Goal: Information Seeking & Learning: Learn about a topic

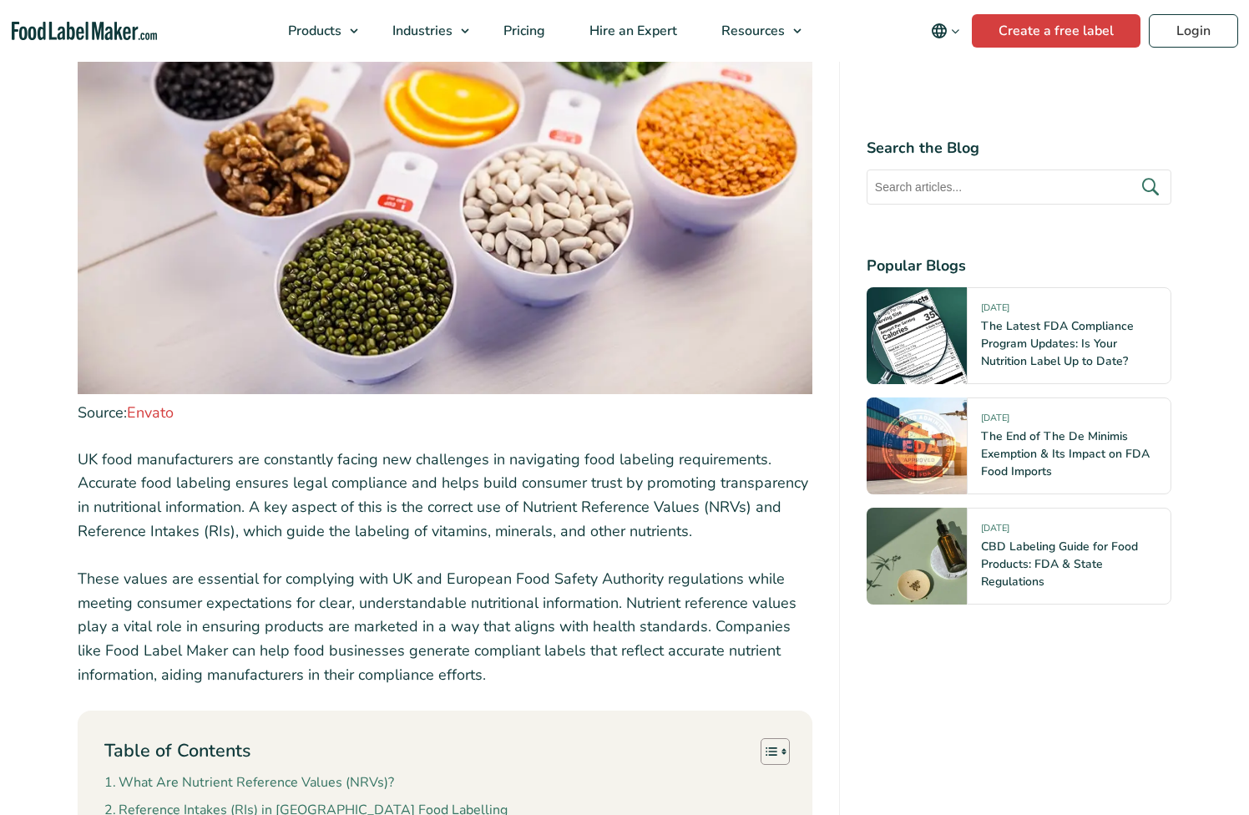
scroll to position [777, 0]
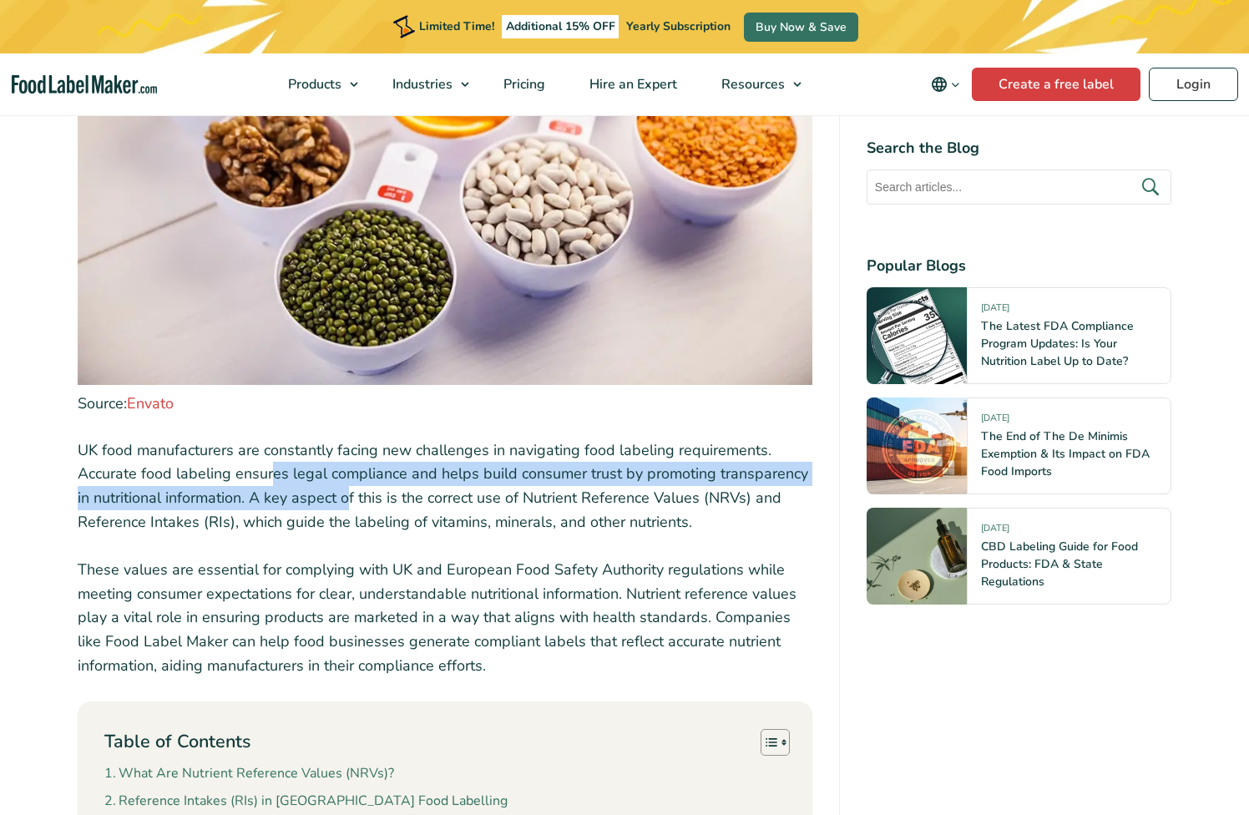
drag, startPoint x: 271, startPoint y: 469, endPoint x: 354, endPoint y: 507, distance: 90.8
click at [354, 507] on p "UK food manufacturers are constantly facing new challenges in navigating food l…" at bounding box center [445, 486] width 735 height 96
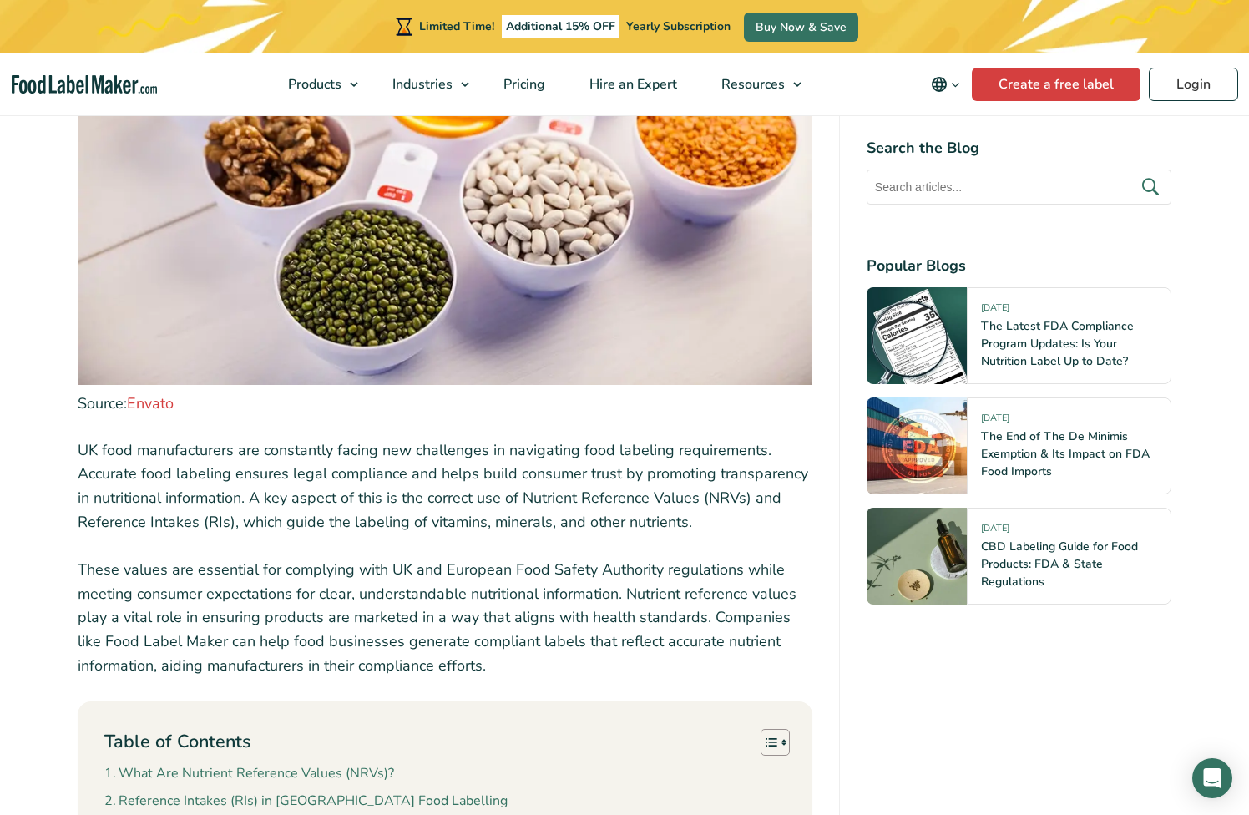
scroll to position [813, 0]
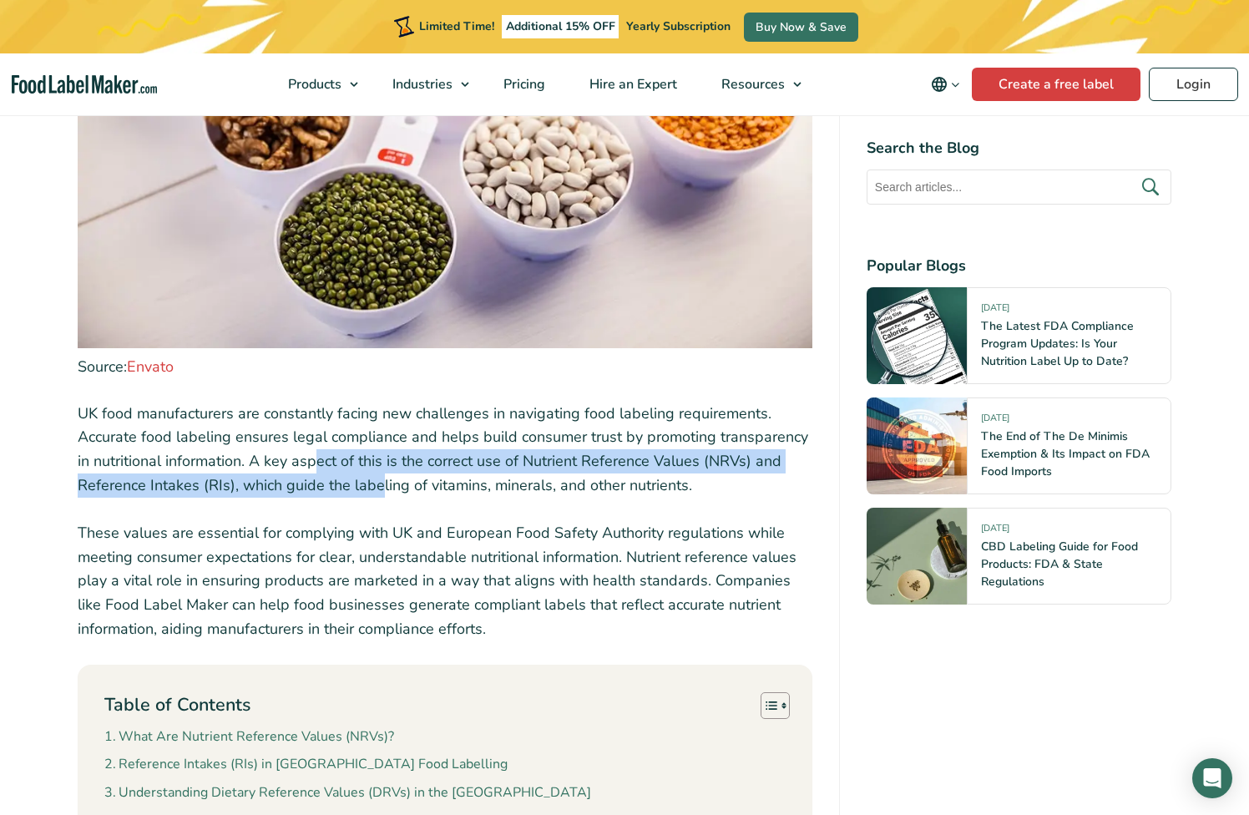
drag, startPoint x: 315, startPoint y: 457, endPoint x: 374, endPoint y: 469, distance: 60.4
click at [377, 475] on p "UK food manufacturers are constantly facing new challenges in navigating food l…" at bounding box center [445, 450] width 735 height 96
click at [374, 469] on p "UK food manufacturers are constantly facing new challenges in navigating food l…" at bounding box center [445, 450] width 735 height 96
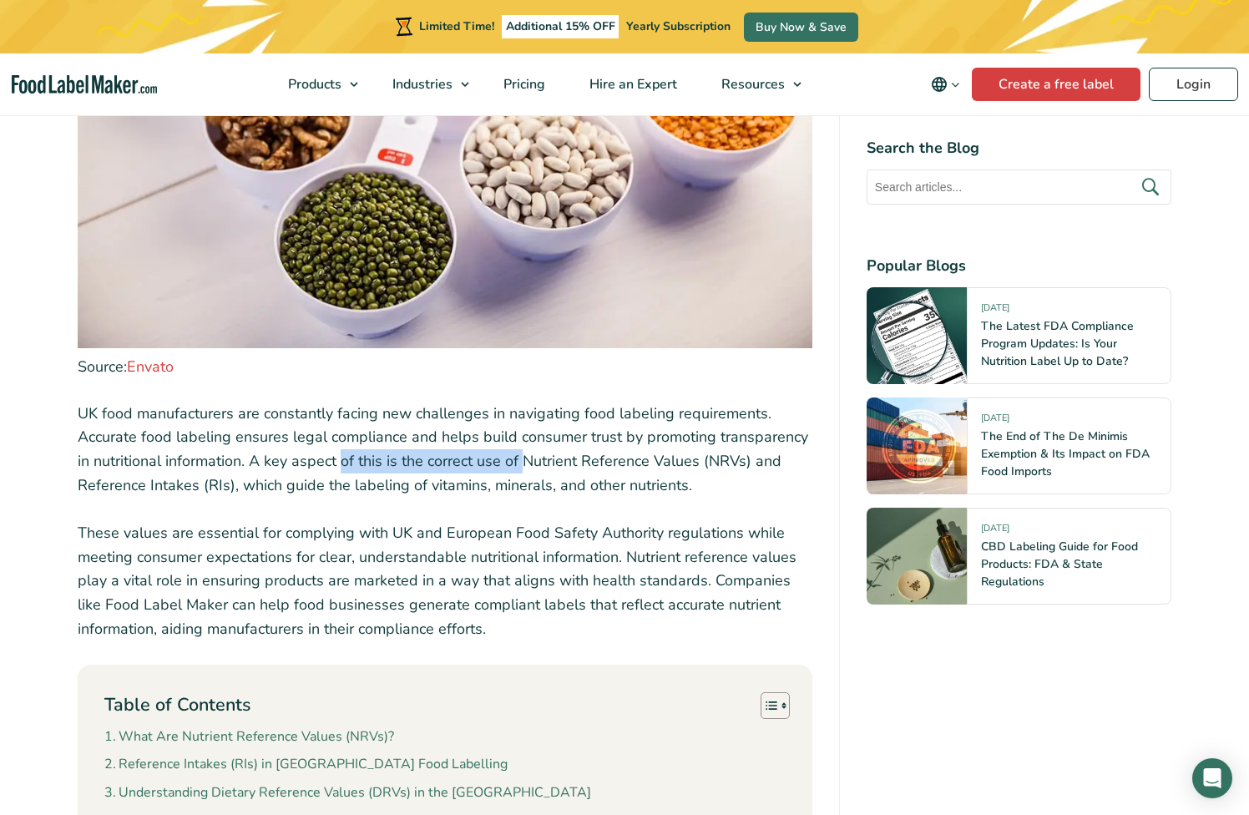
drag, startPoint x: 342, startPoint y: 464, endPoint x: 526, endPoint y: 467, distance: 183.8
click at [526, 467] on p "UK food manufacturers are constantly facing new challenges in navigating food l…" at bounding box center [445, 450] width 735 height 96
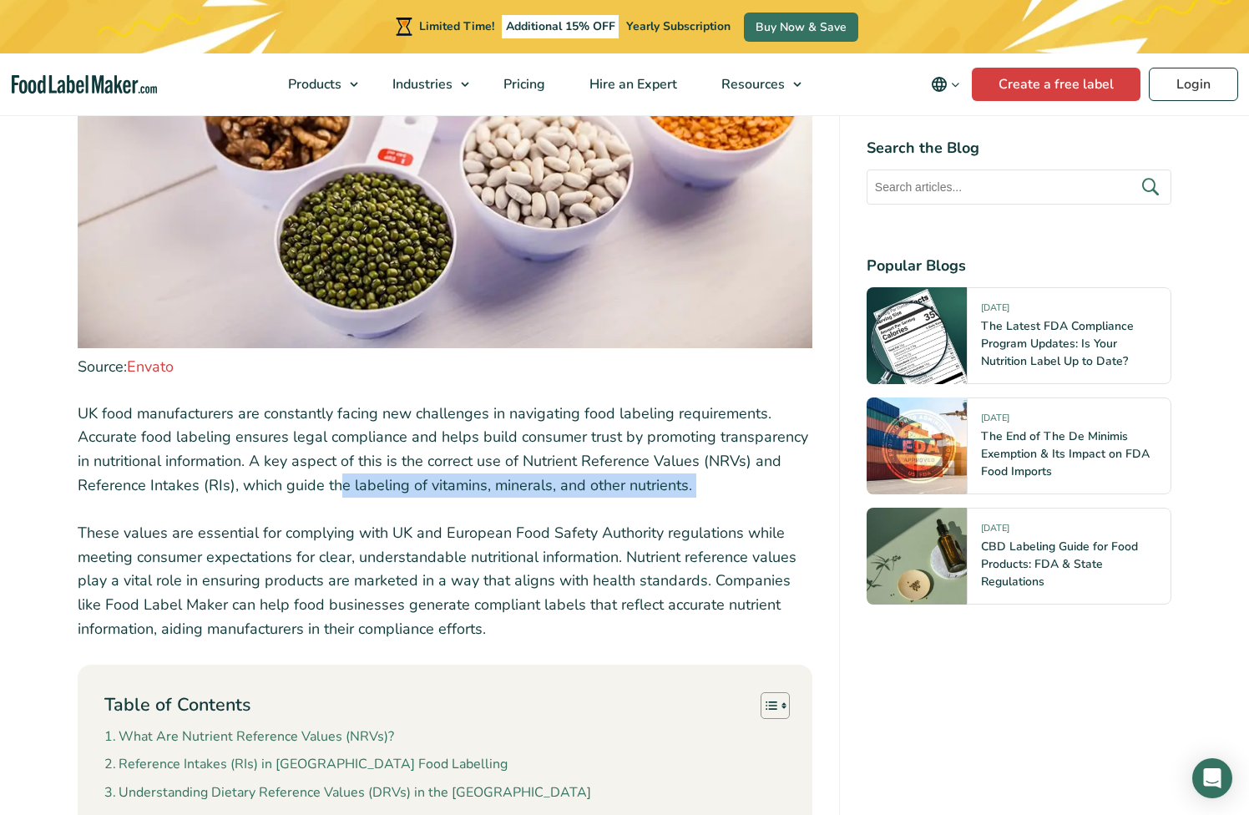
drag, startPoint x: 340, startPoint y: 487, endPoint x: 601, endPoint y: 499, distance: 261.7
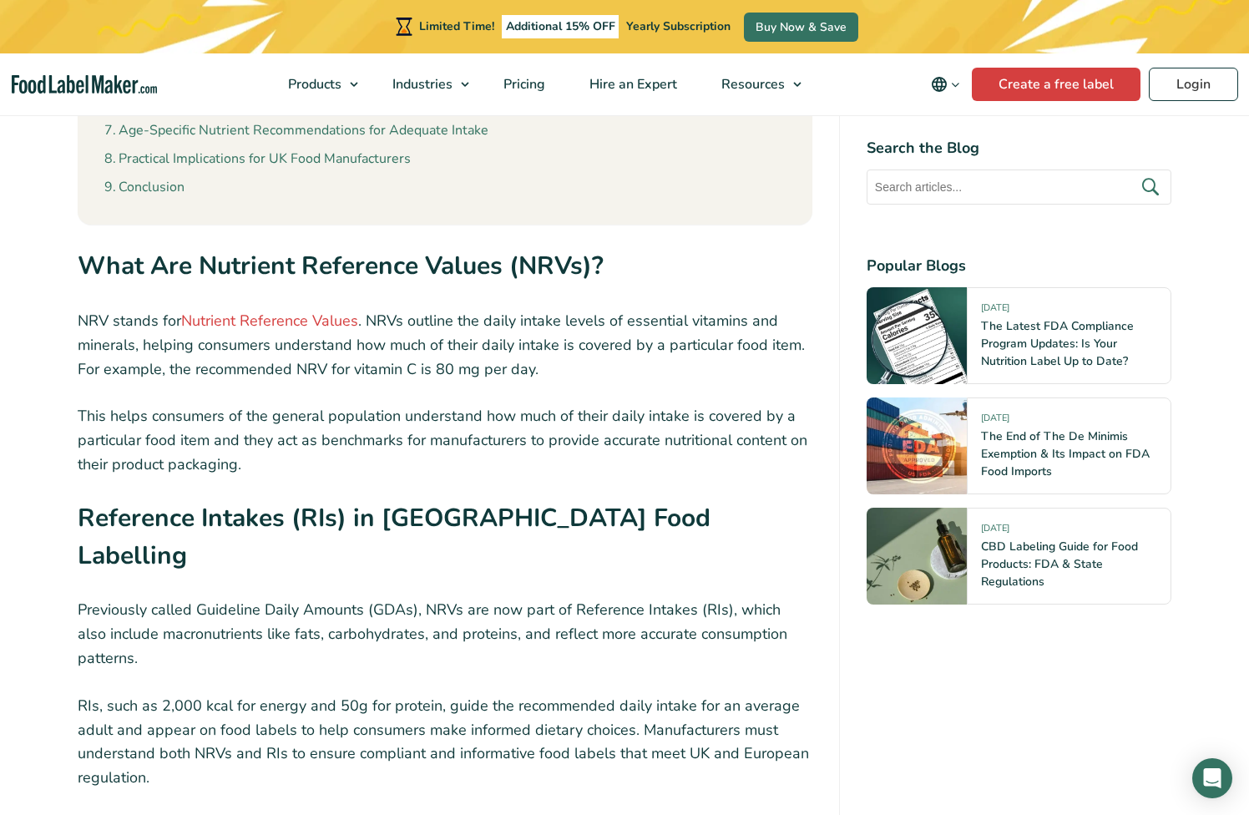
scroll to position [1590, 0]
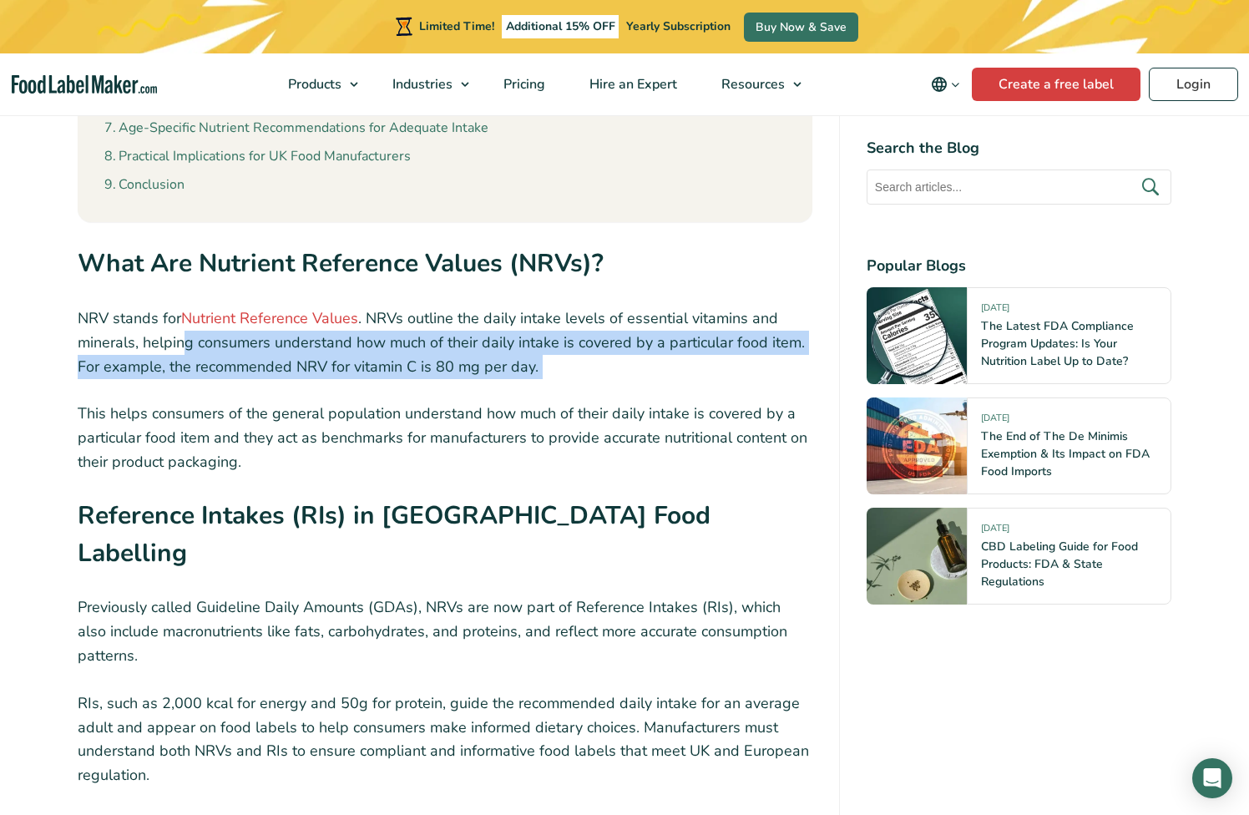
drag, startPoint x: 187, startPoint y: 339, endPoint x: 511, endPoint y: 389, distance: 327.9
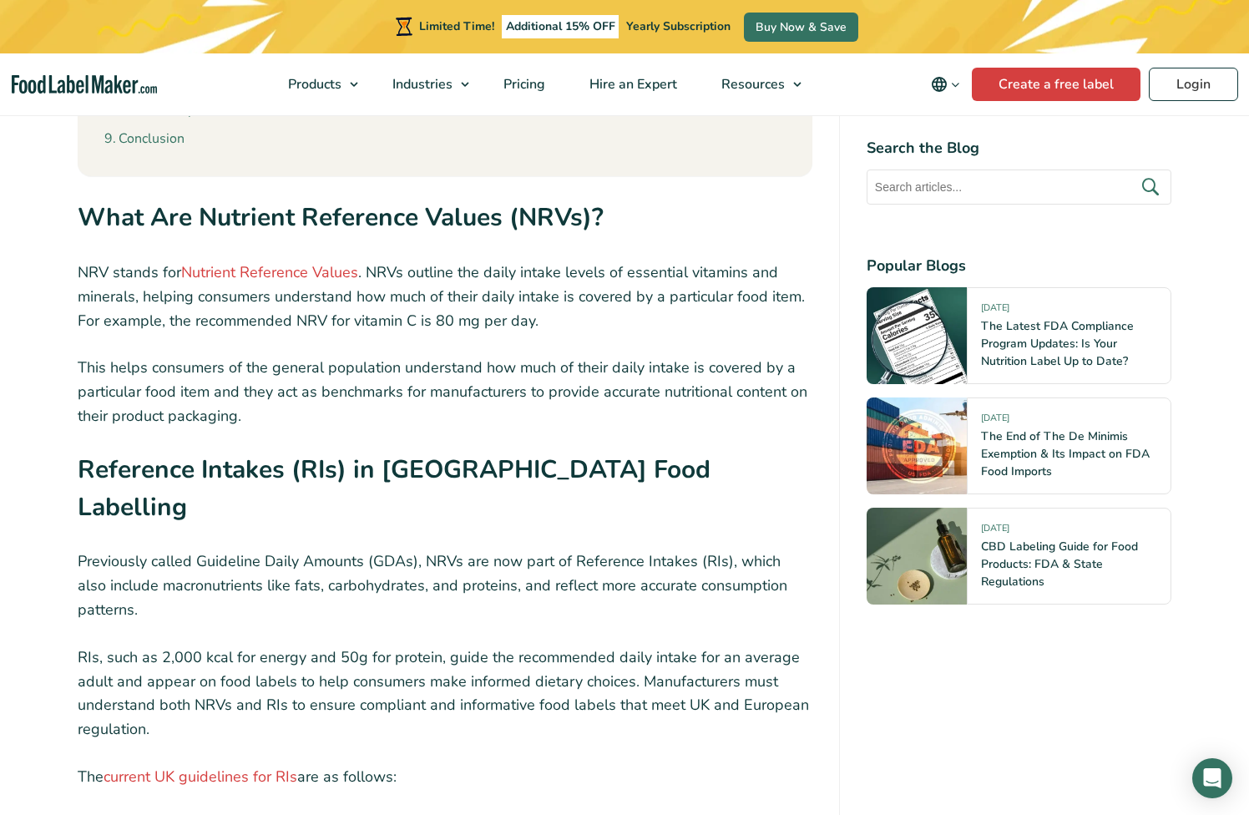
scroll to position [1647, 0]
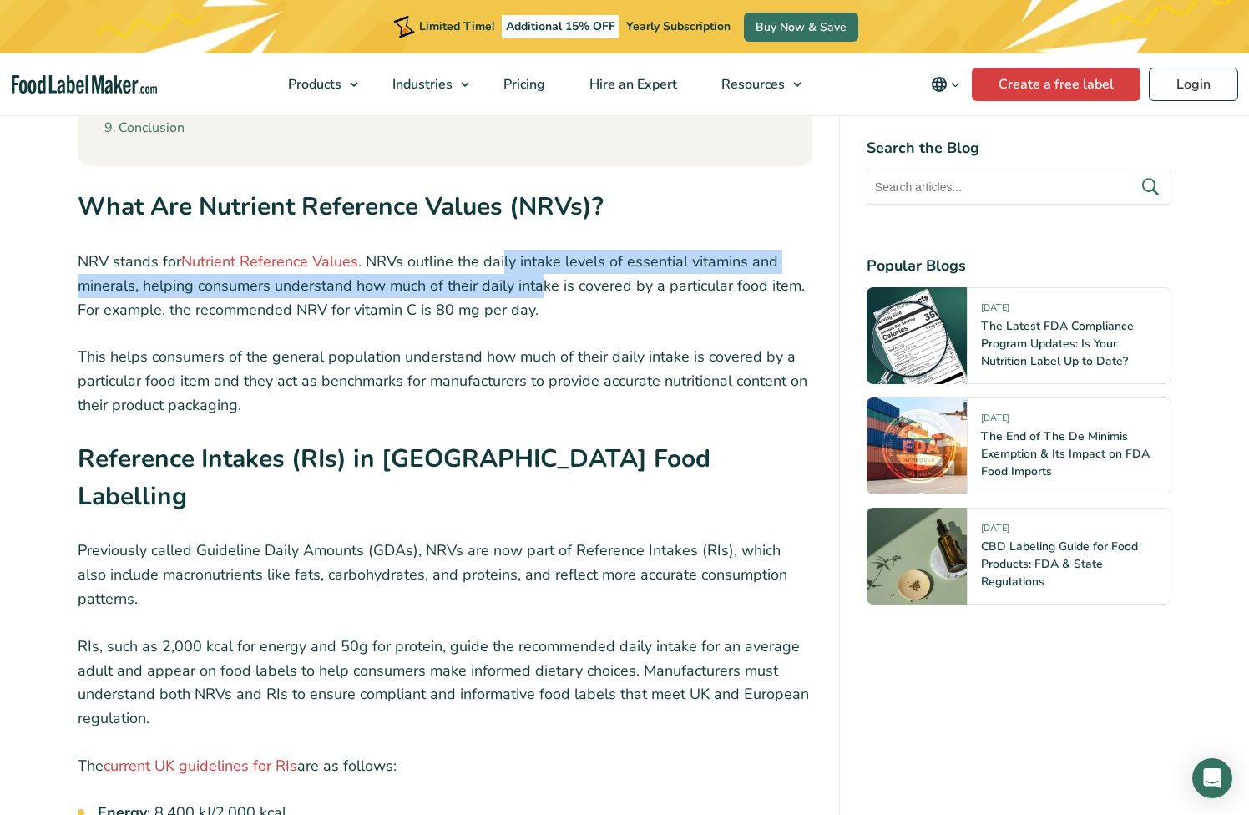
drag, startPoint x: 504, startPoint y: 252, endPoint x: 541, endPoint y: 286, distance: 49.7
click at [541, 286] on p "​​NRV stands for Nutrient Reference Values . NRVs outline the daily intake leve…" at bounding box center [445, 286] width 735 height 72
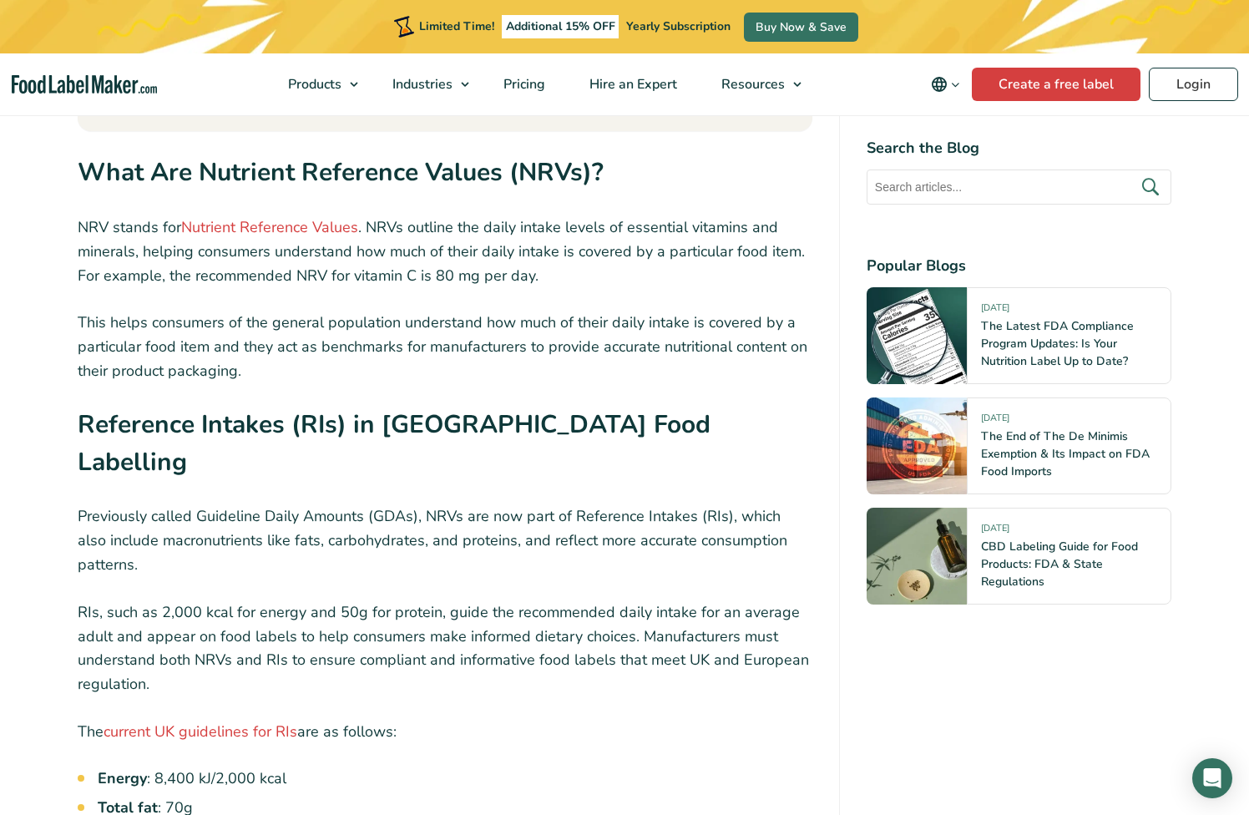
scroll to position [1718, 0]
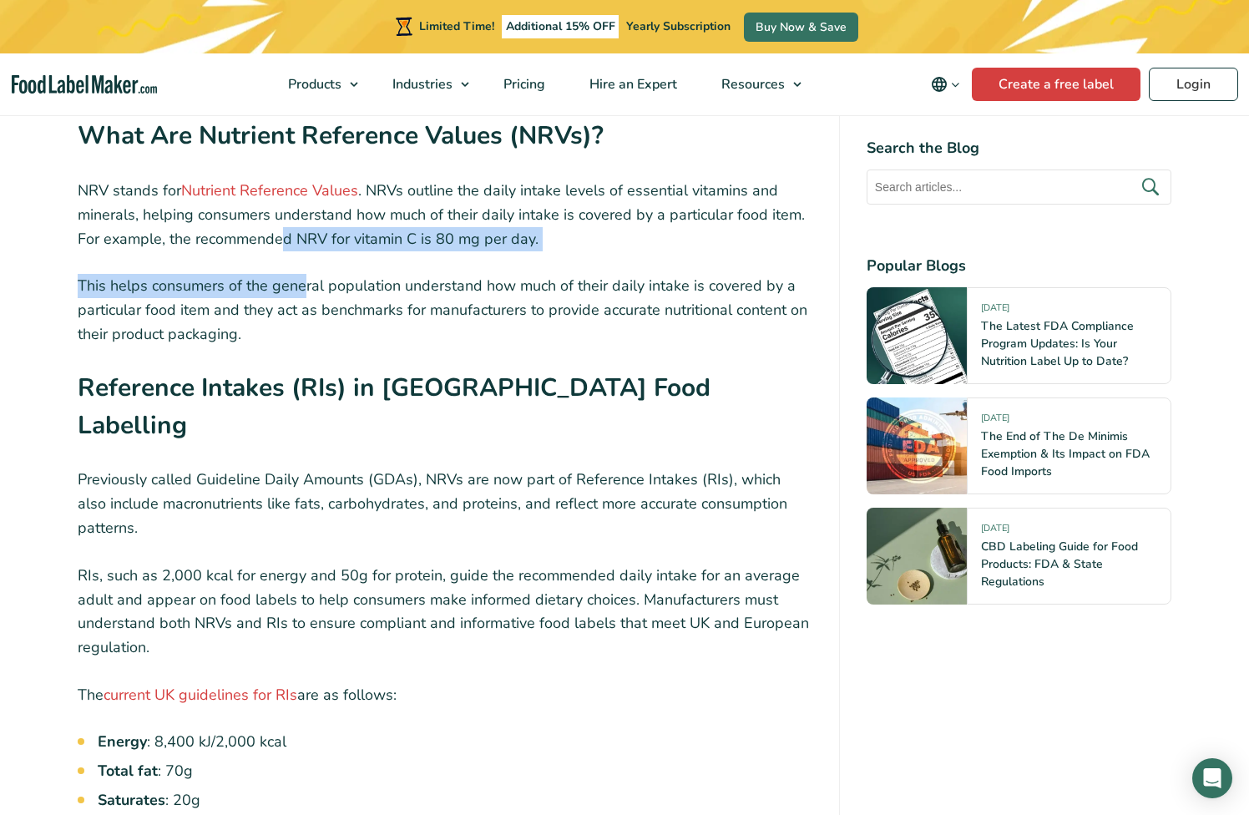
drag, startPoint x: 278, startPoint y: 245, endPoint x: 307, endPoint y: 281, distance: 47.0
click at [307, 281] on p "This helps consumers of the general population understand how much of their dai…" at bounding box center [445, 310] width 735 height 72
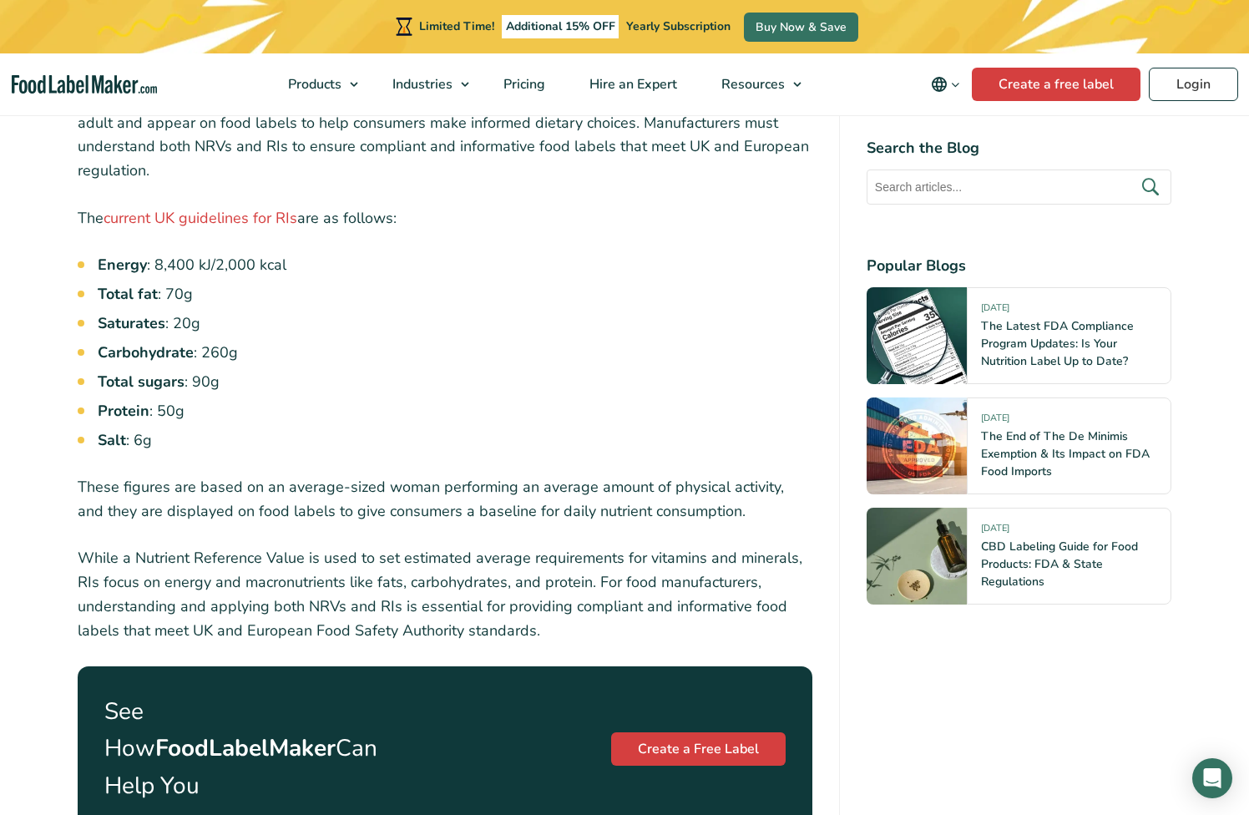
scroll to position [2199, 0]
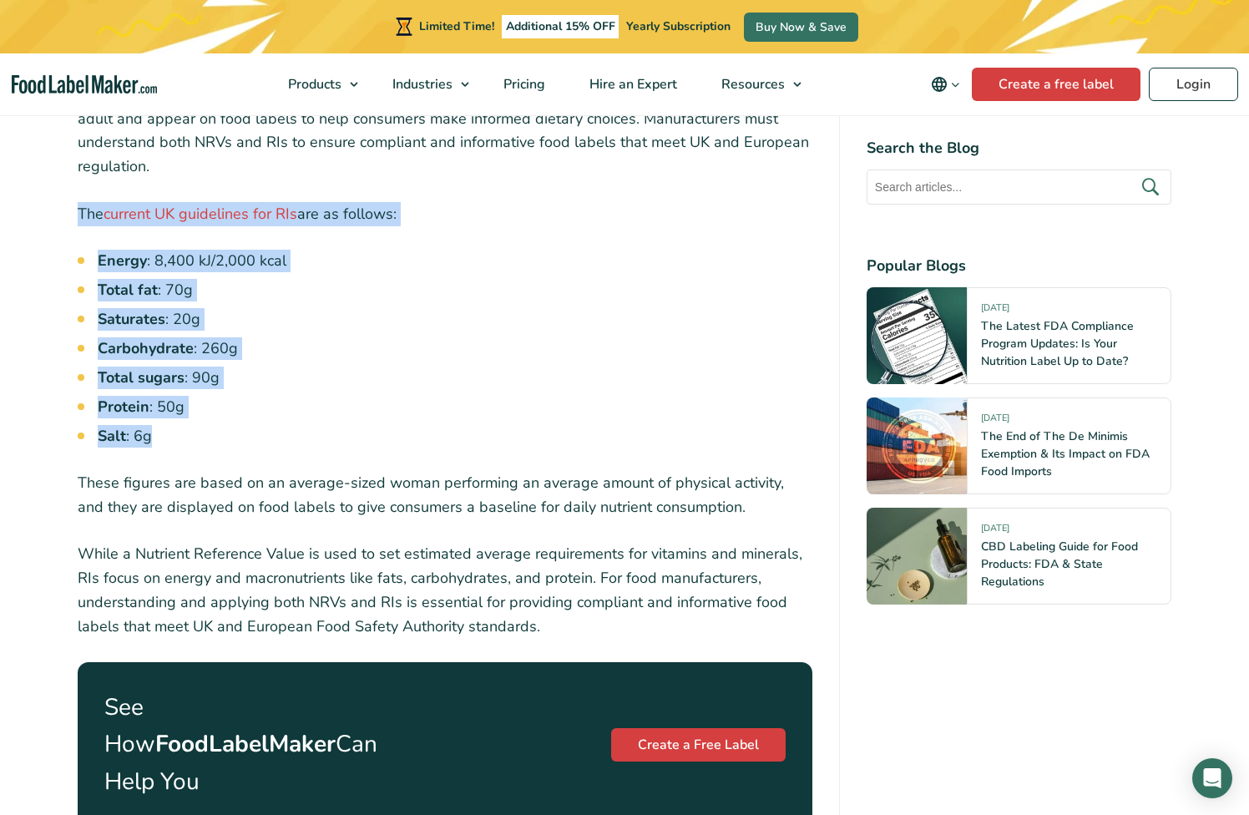
drag, startPoint x: 164, startPoint y: 403, endPoint x: 75, endPoint y: 175, distance: 243.8
copy div "The current UK guidelines for RIs are as follows: Energy : 8,400 kJ/2,000 kcal …"
